Goal: Task Accomplishment & Management: Use online tool/utility

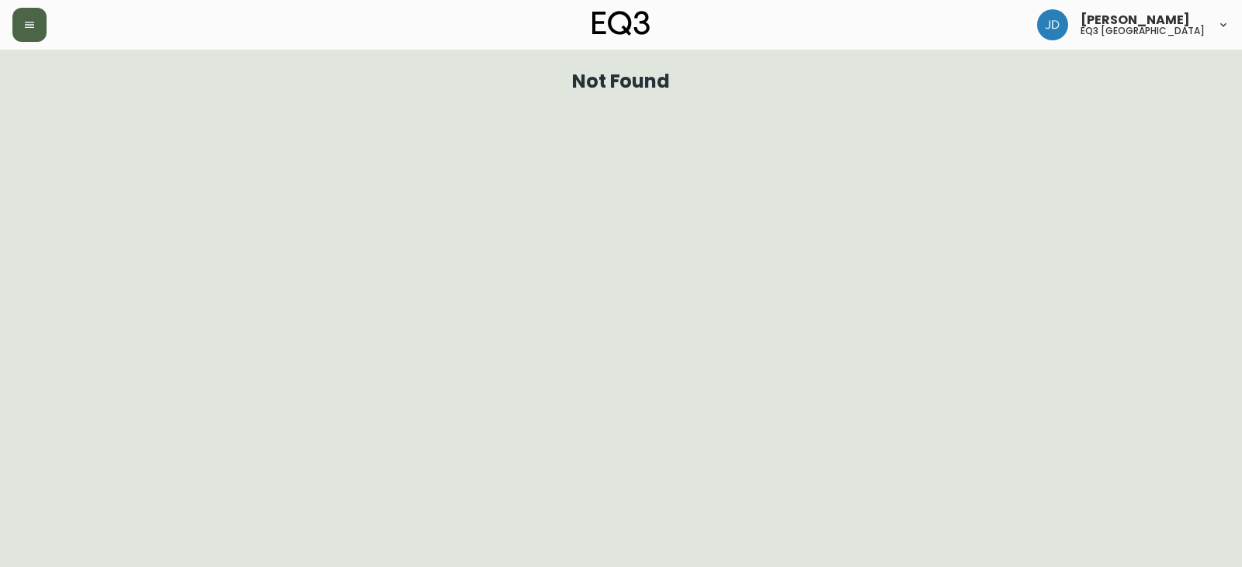
click at [30, 28] on icon "button" at bounding box center [29, 25] width 9 height 6
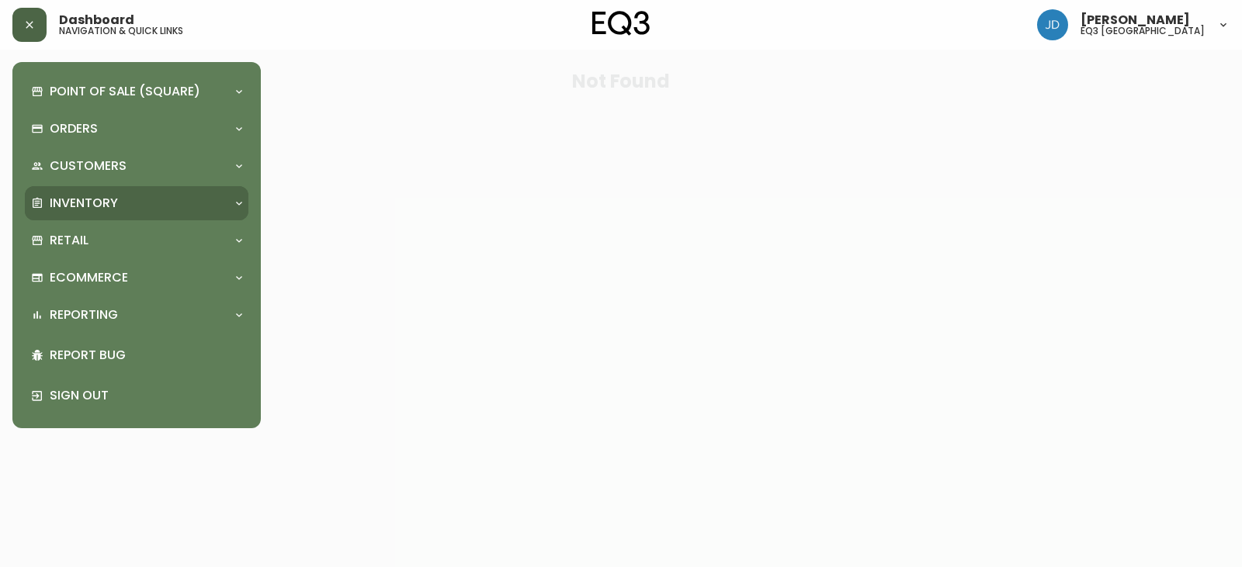
click at [95, 215] on div "Inventory" at bounding box center [137, 203] width 224 height 34
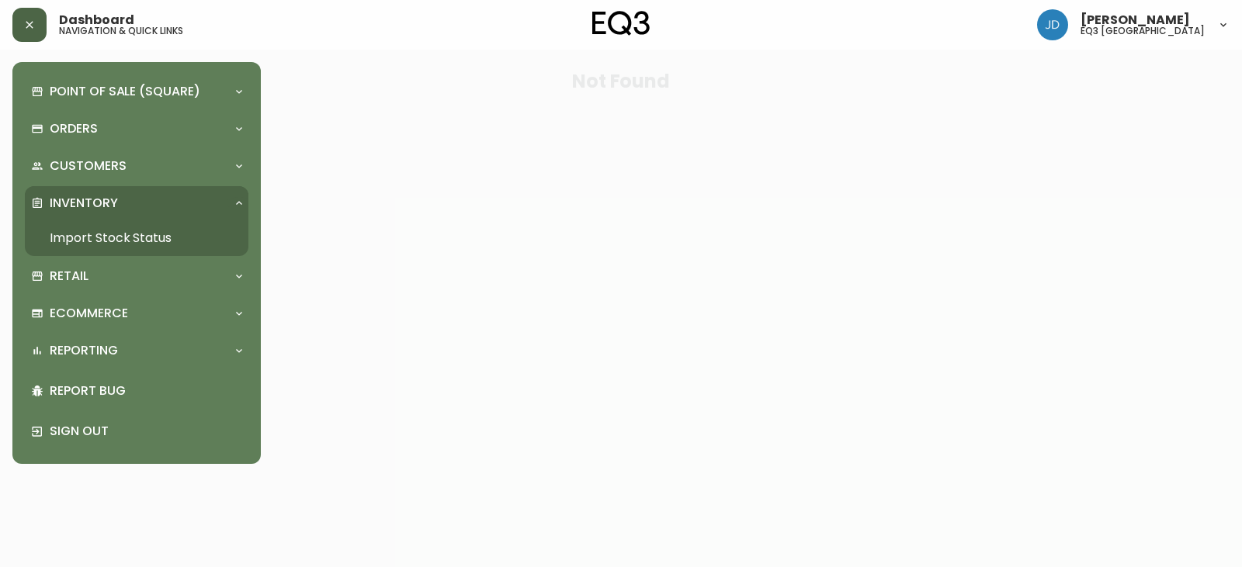
click at [96, 239] on link "Import Stock Status" at bounding box center [137, 238] width 224 height 36
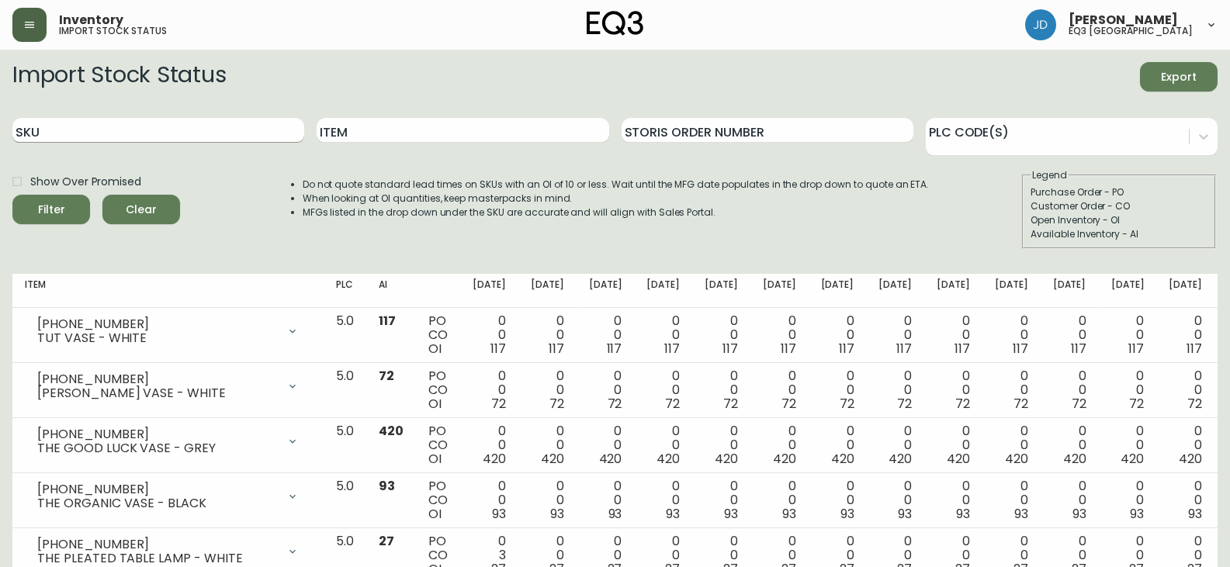
click at [139, 131] on input "SKU" at bounding box center [158, 130] width 292 height 25
paste input "[PHONE_NUMBER]"
type input "[PHONE_NUMBER]"
click at [12, 195] on button "Filter" at bounding box center [51, 209] width 78 height 29
